Goal: Information Seeking & Learning: Learn about a topic

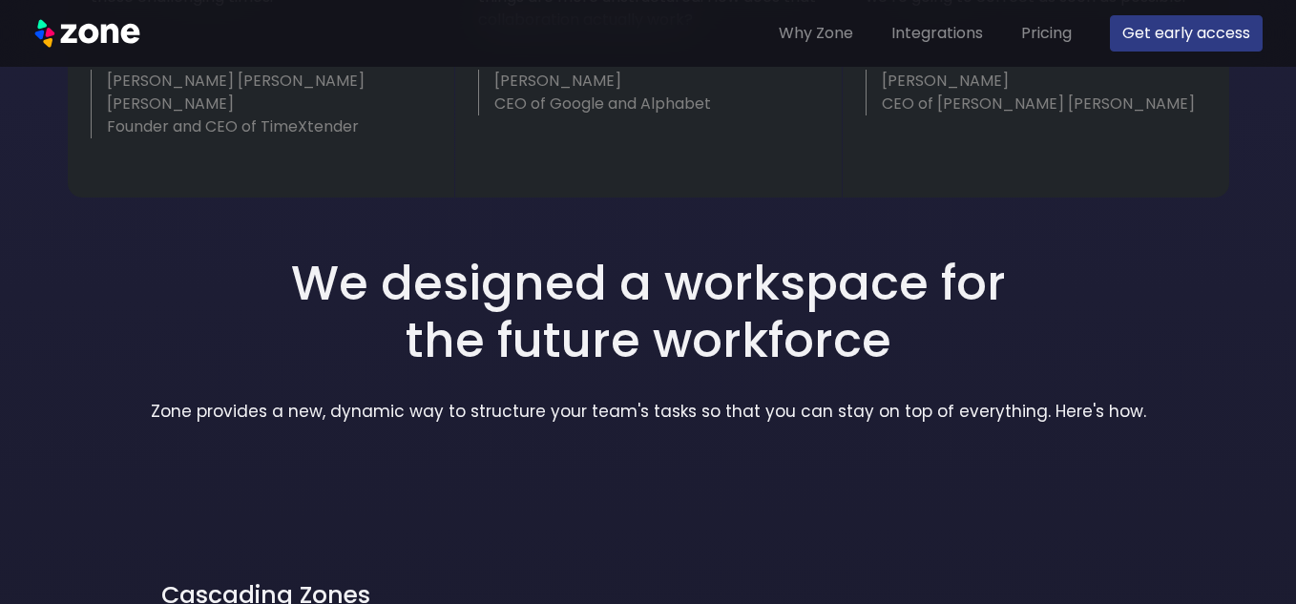
scroll to position [1146, 0]
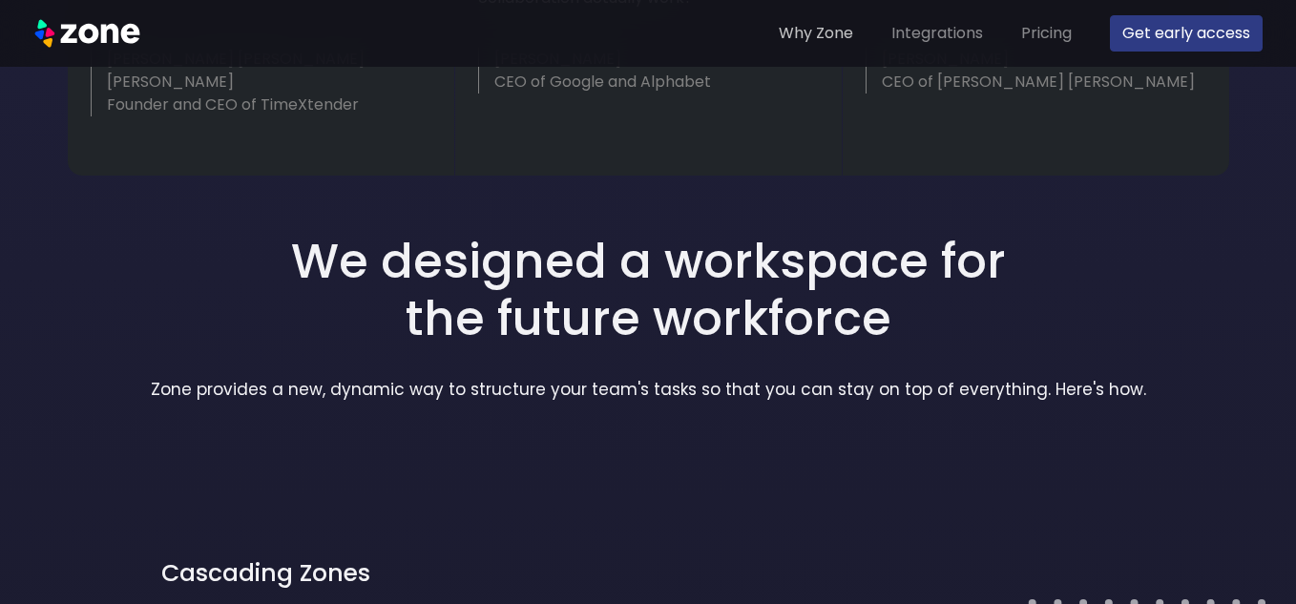
click at [838, 36] on link "Why Zone" at bounding box center [816, 33] width 90 height 38
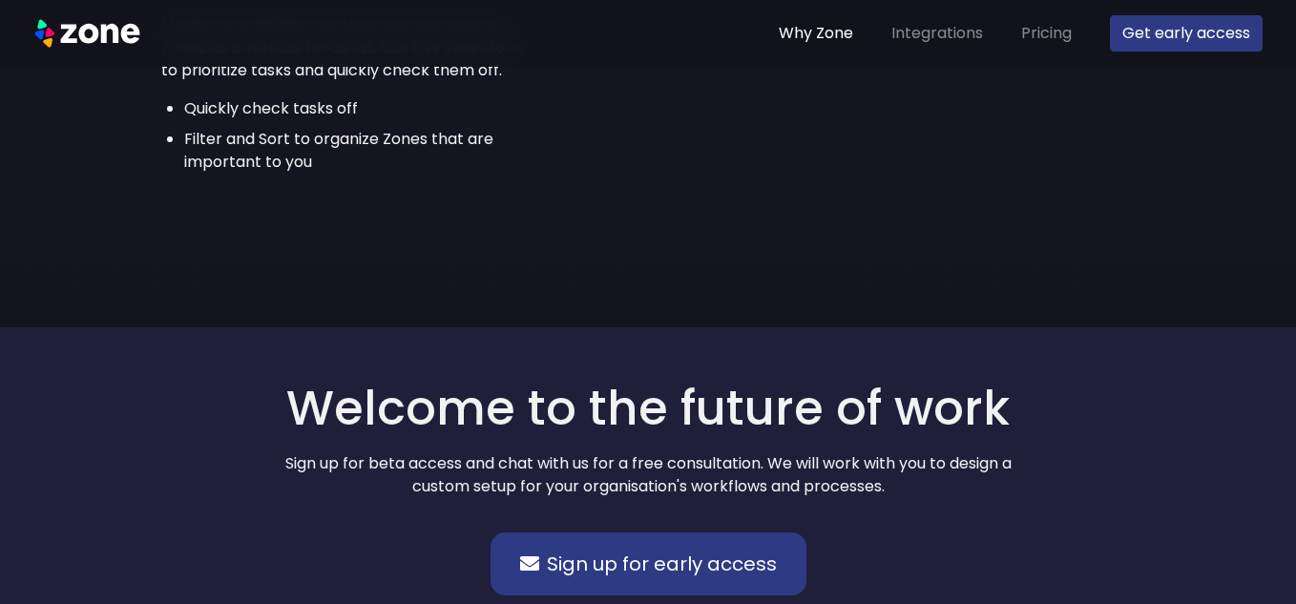
scroll to position [2621, 0]
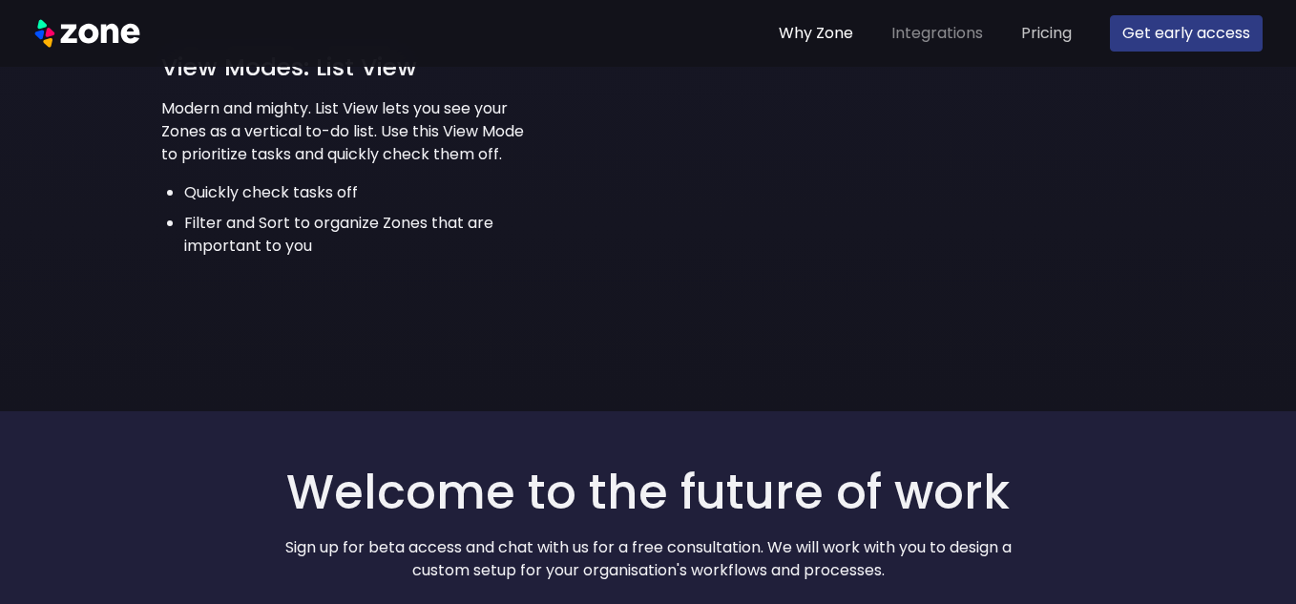
click at [1035, 32] on link "Pricing" at bounding box center [1047, 33] width 66 height 38
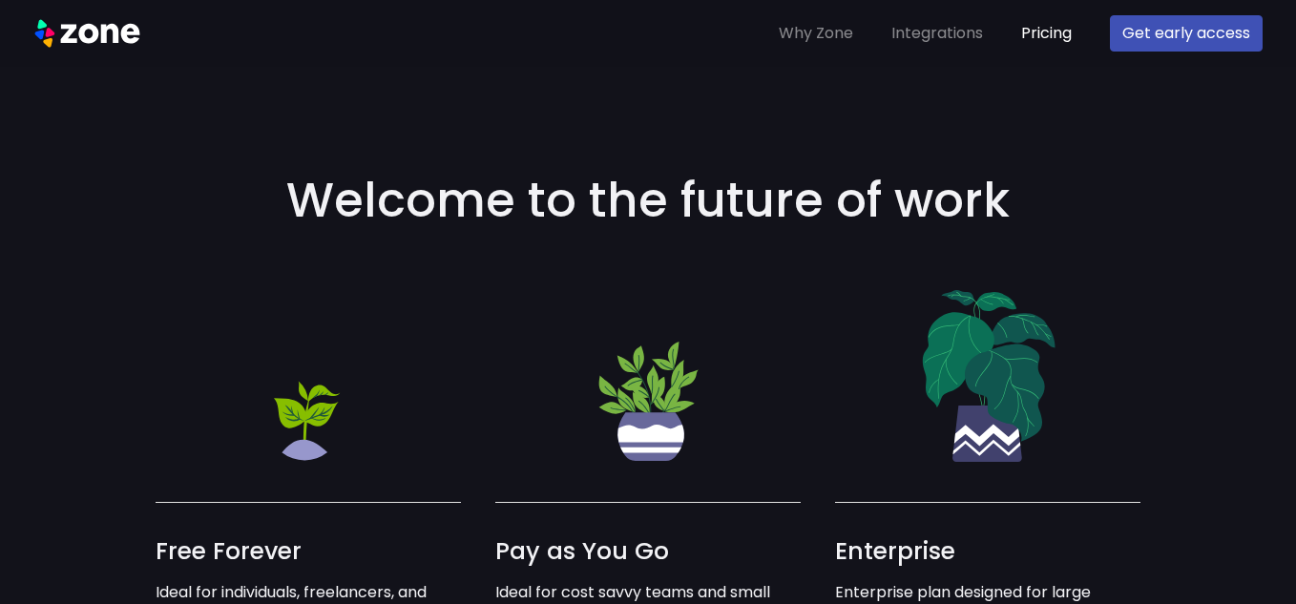
click at [1155, 35] on button "Get early access" at bounding box center [1186, 33] width 153 height 36
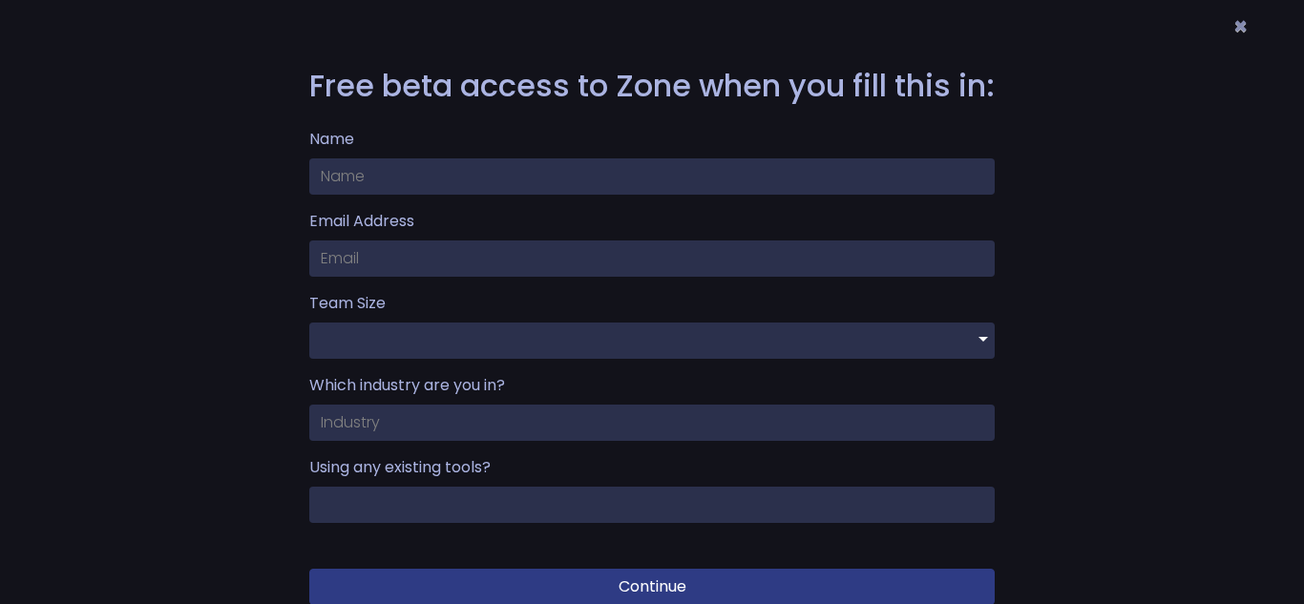
click at [1236, 29] on button "×" at bounding box center [1240, 26] width 45 height 53
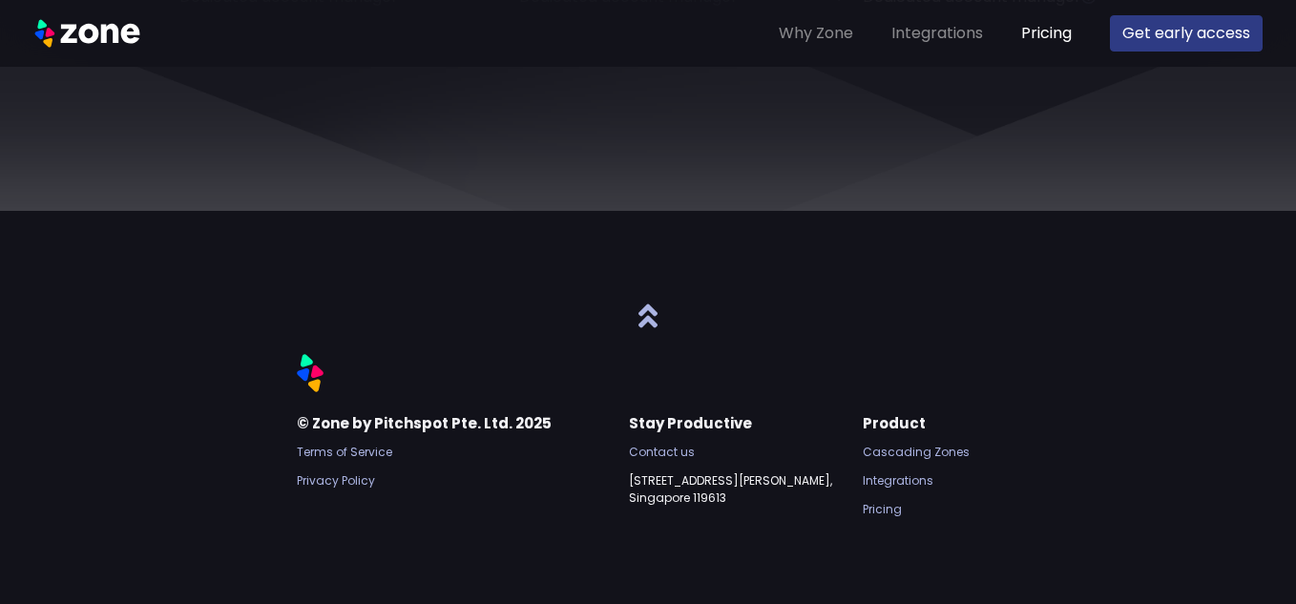
scroll to position [1042, 0]
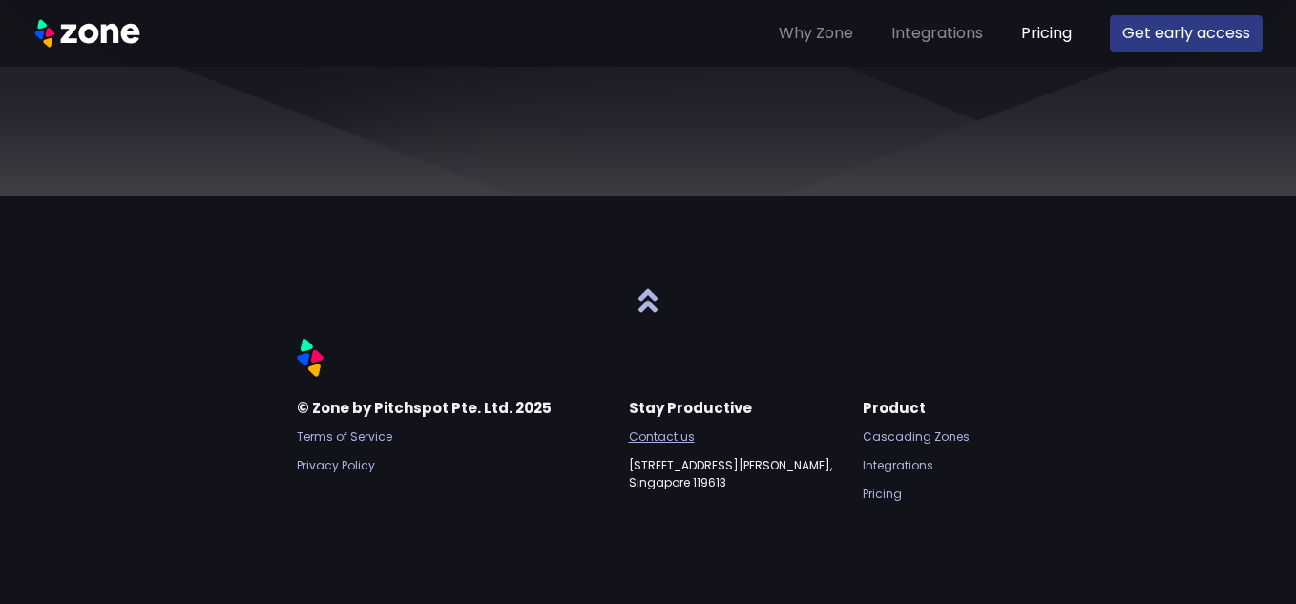
click at [739, 440] on link "Contact us" at bounding box center [730, 437] width 203 height 17
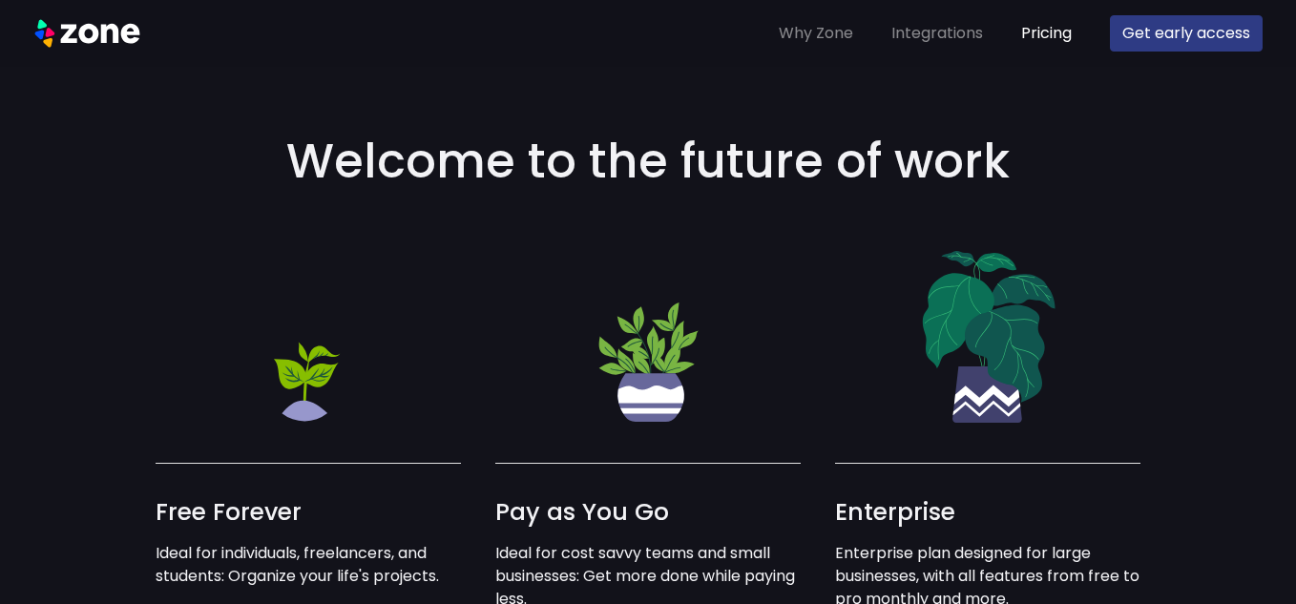
scroll to position [0, 0]
